Goal: Obtain resource: Download file/media

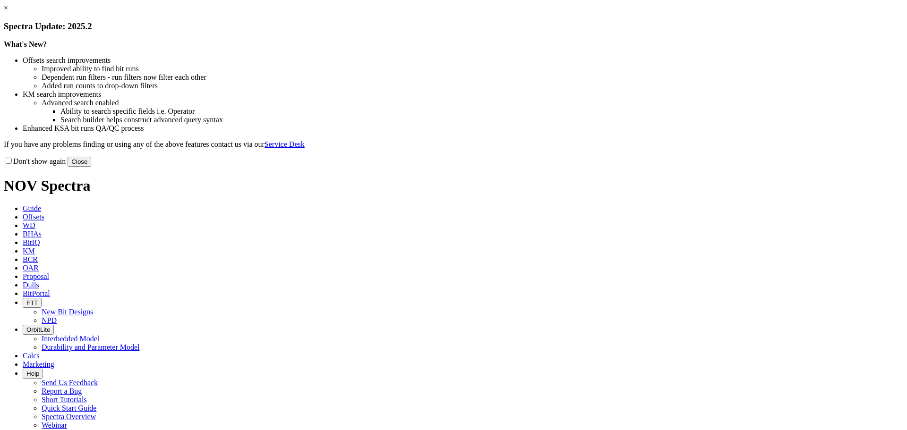
click at [91, 167] on button "Close" at bounding box center [80, 162] width 24 height 10
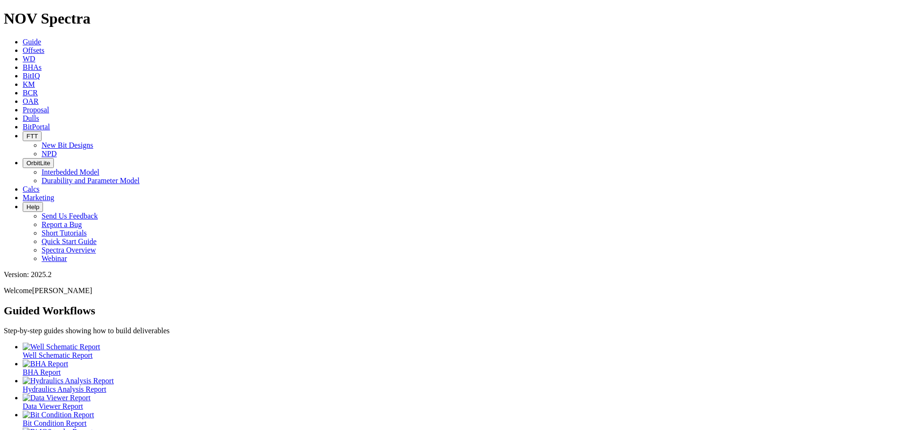
click at [44, 46] on link "Offsets" at bounding box center [34, 50] width 22 height 8
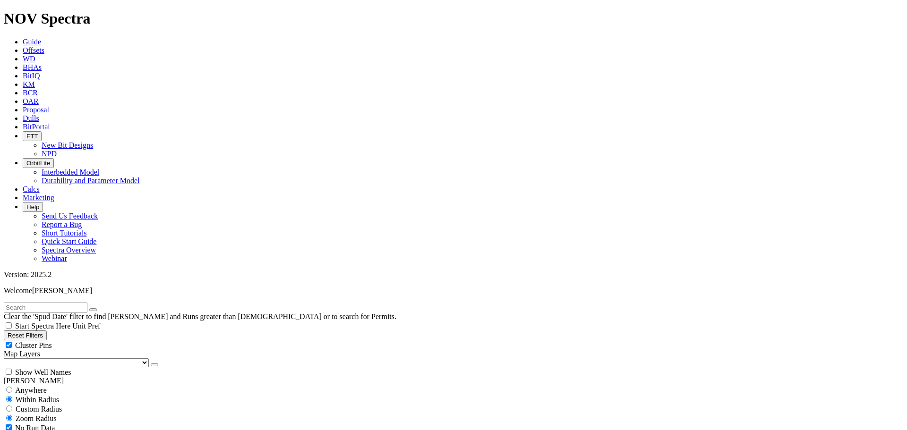
type input "[DATE]"
